Goal: Transaction & Acquisition: Purchase product/service

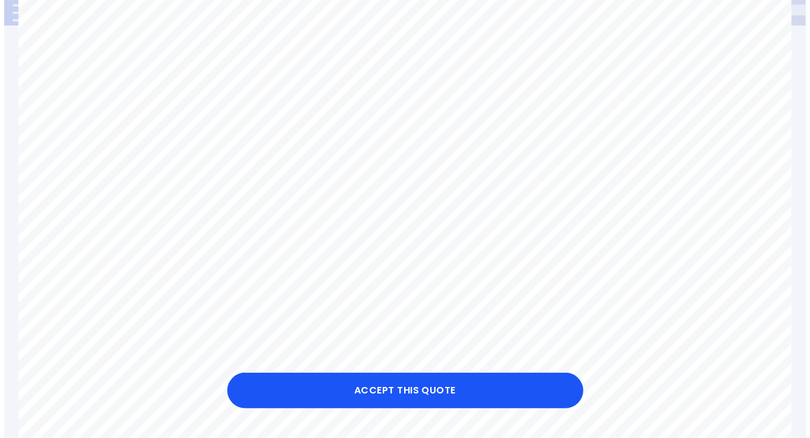
scroll to position [250, 0]
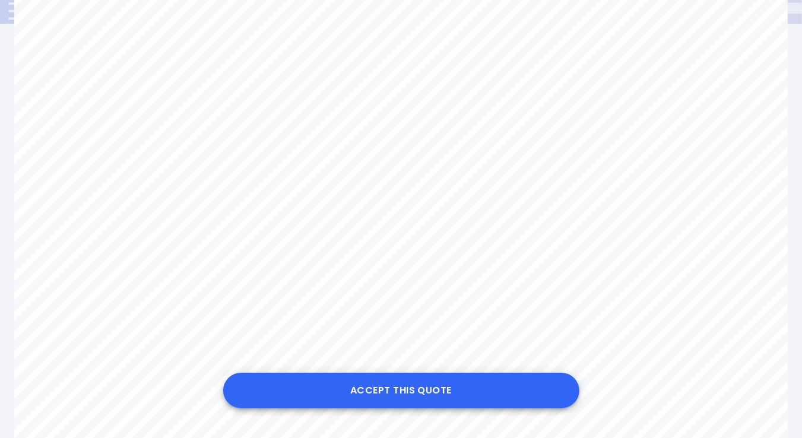
click at [407, 389] on button "Accept this Quote" at bounding box center [401, 391] width 356 height 36
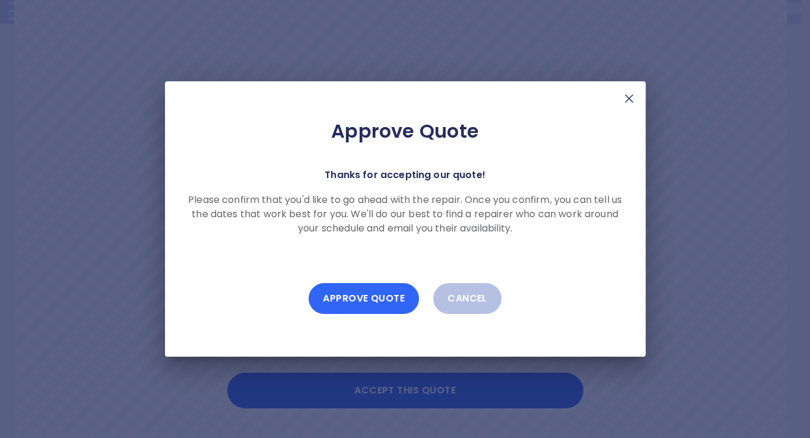
click at [360, 290] on button "Approve Quote" at bounding box center [364, 298] width 110 height 31
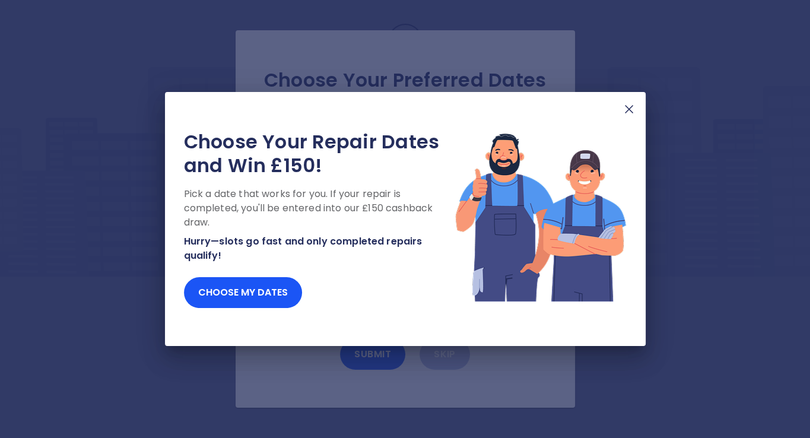
click at [628, 107] on img at bounding box center [629, 109] width 14 height 14
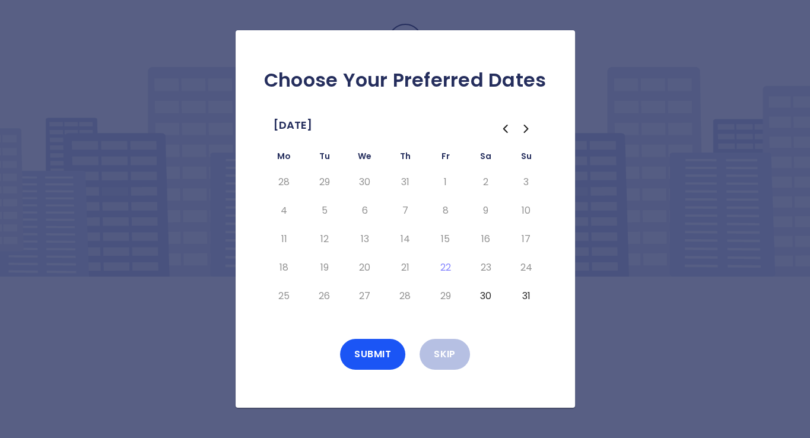
click at [502, 129] on icon "Go to the Previous Month" at bounding box center [505, 129] width 14 height 14
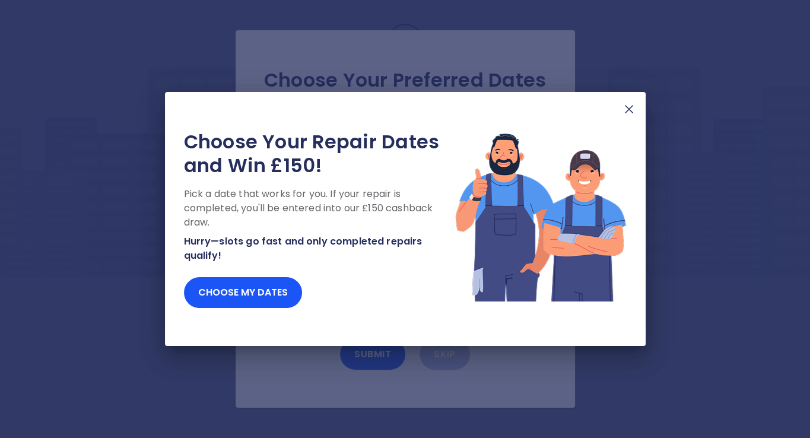
click at [630, 110] on img at bounding box center [629, 109] width 14 height 14
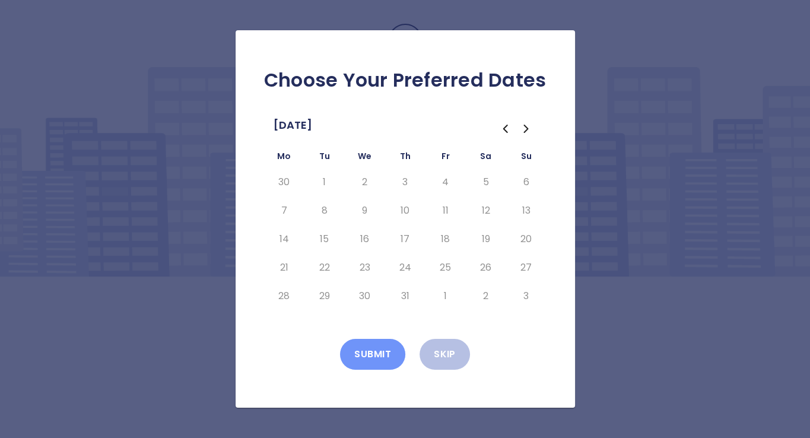
click at [374, 363] on button "Submit" at bounding box center [372, 354] width 65 height 31
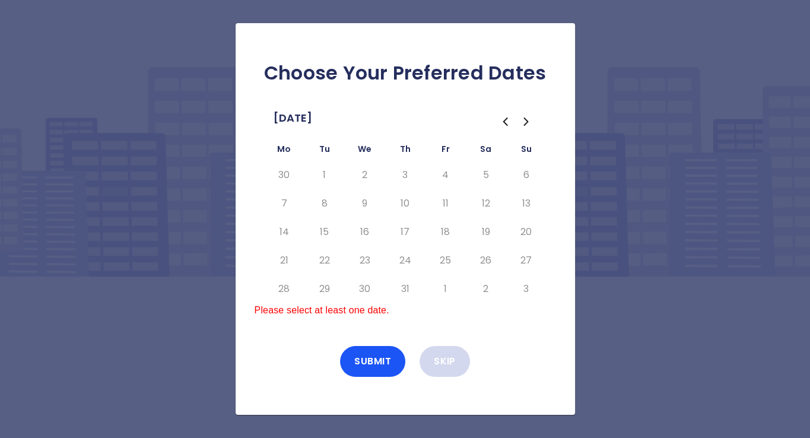
click at [438, 353] on button "Skip" at bounding box center [445, 361] width 50 height 31
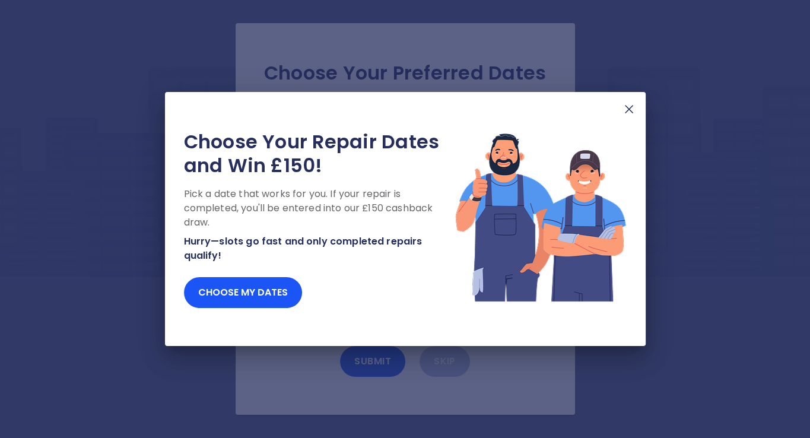
click at [623, 106] on img at bounding box center [629, 109] width 14 height 14
